Goal: Task Accomplishment & Management: Manage account settings

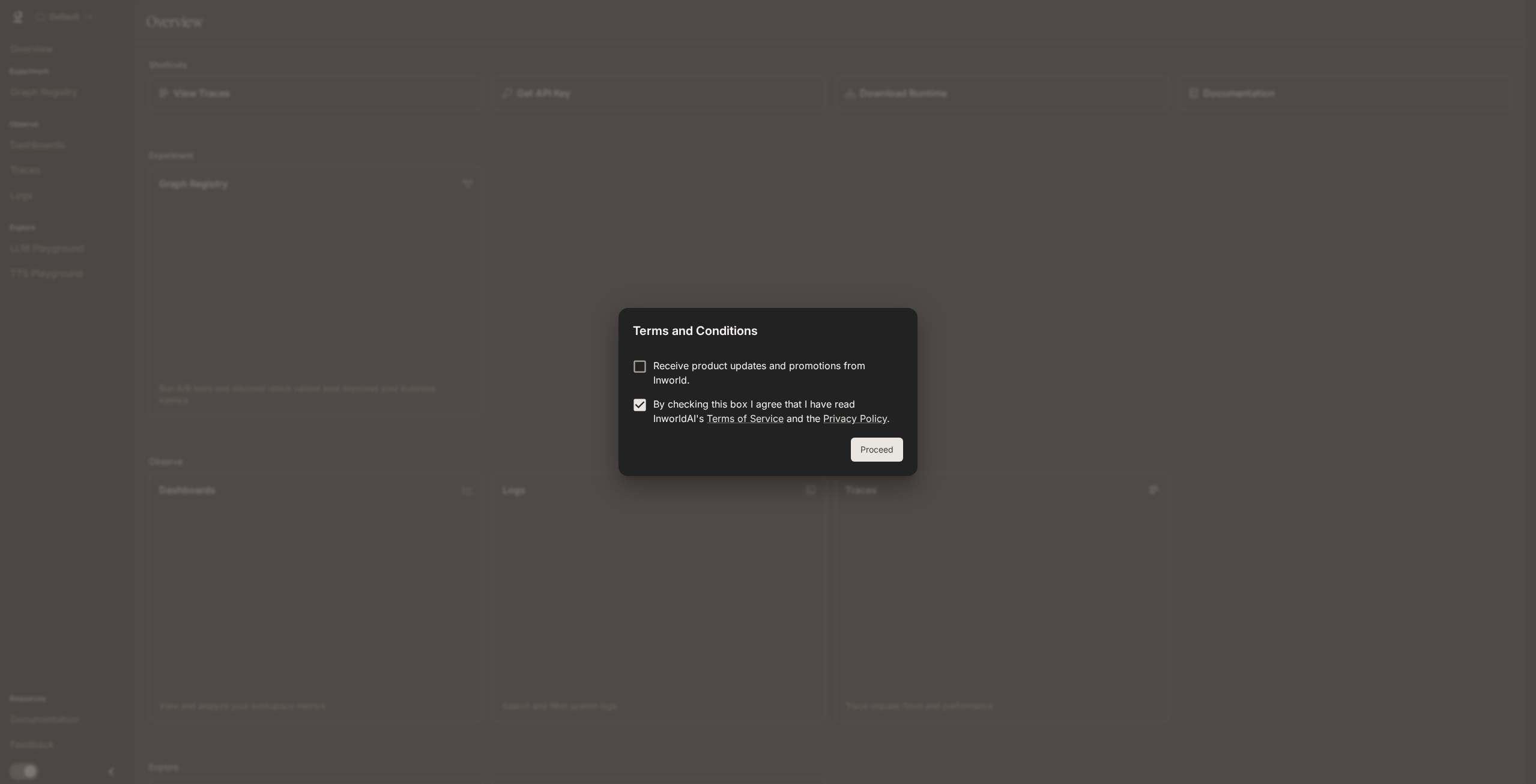
click at [885, 450] on button "Proceed" at bounding box center [876, 450] width 52 height 24
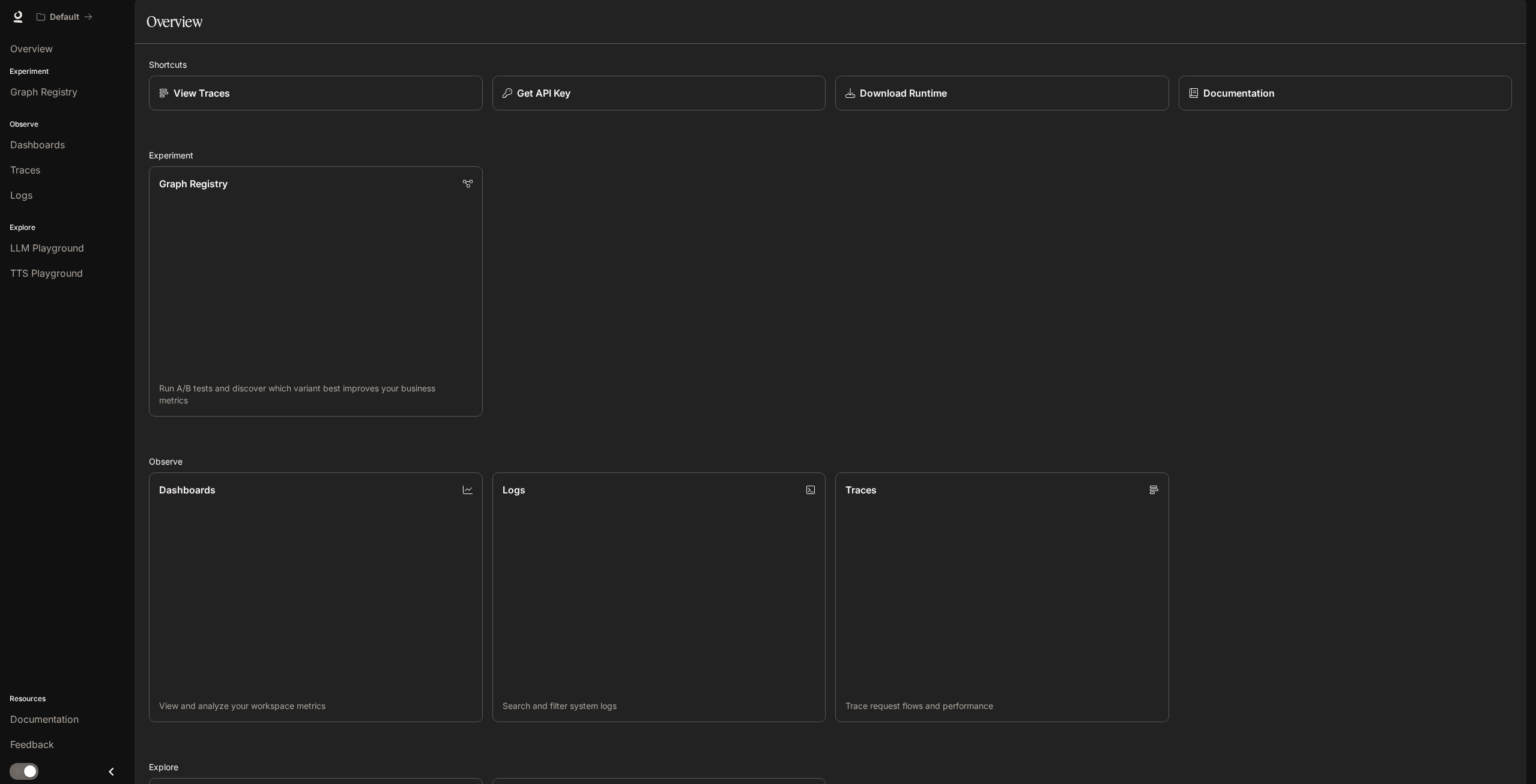
click at [1509, 12] on img "button" at bounding box center [1510, 17] width 17 height 17
click at [1389, 206] on span "Sign out" at bounding box center [1432, 210] width 157 height 12
